Goal: Task Accomplishment & Management: Use online tool/utility

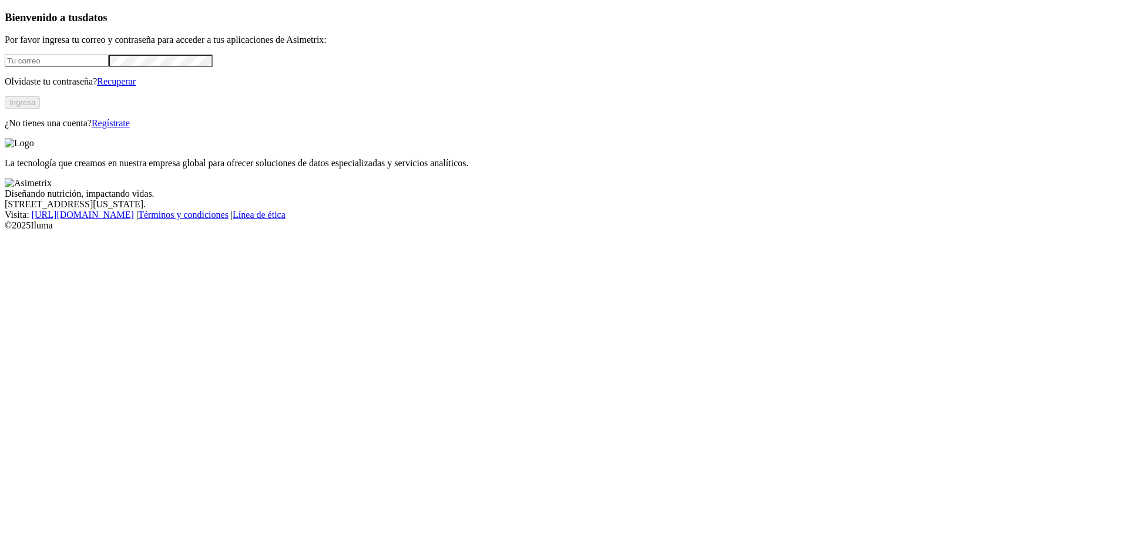
type input "[PERSON_NAME][EMAIL_ADDRESS][PERSON_NAME][DOMAIN_NAME]"
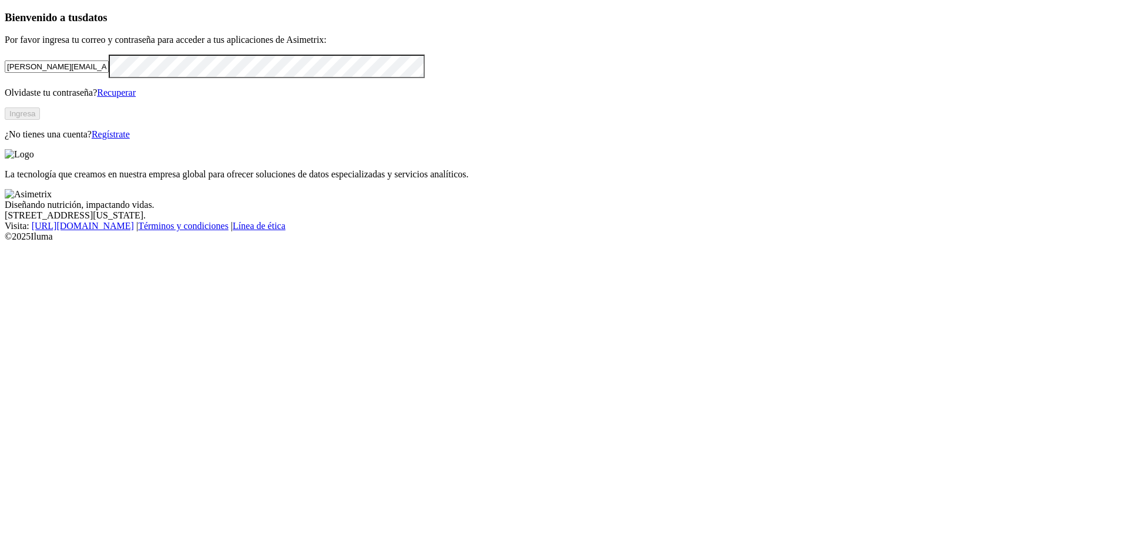
click at [40, 120] on button "Ingresa" at bounding box center [22, 114] width 35 height 12
